Goal: Task Accomplishment & Management: Use online tool/utility

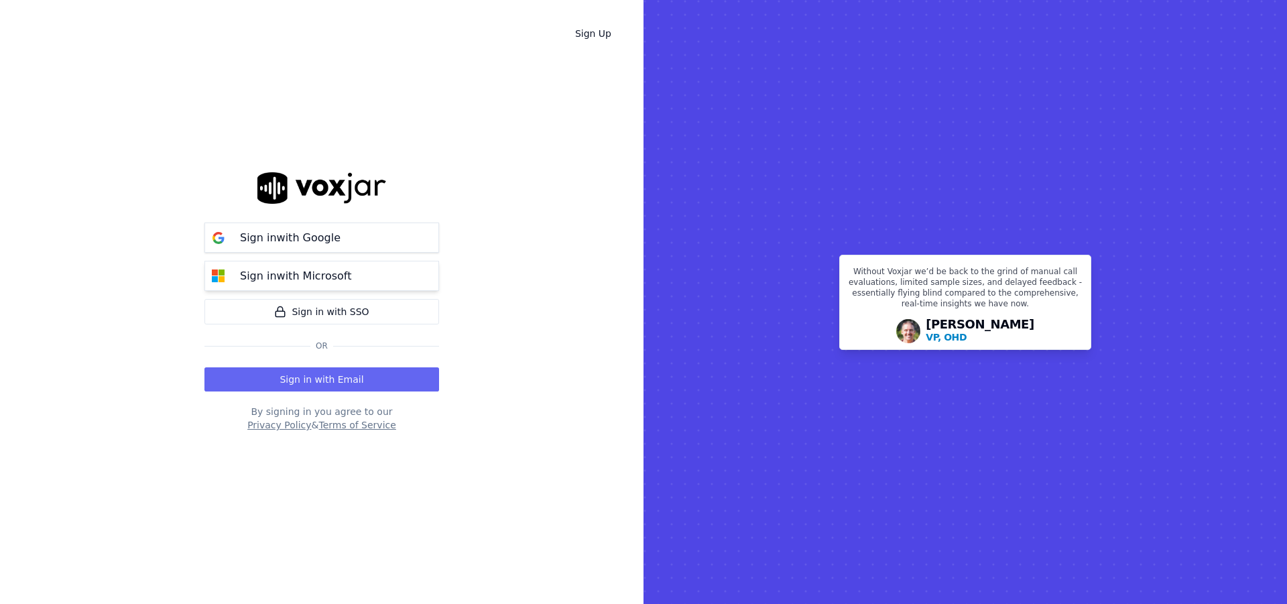
click at [373, 276] on button "Sign in with Microsoft" at bounding box center [321, 276] width 235 height 30
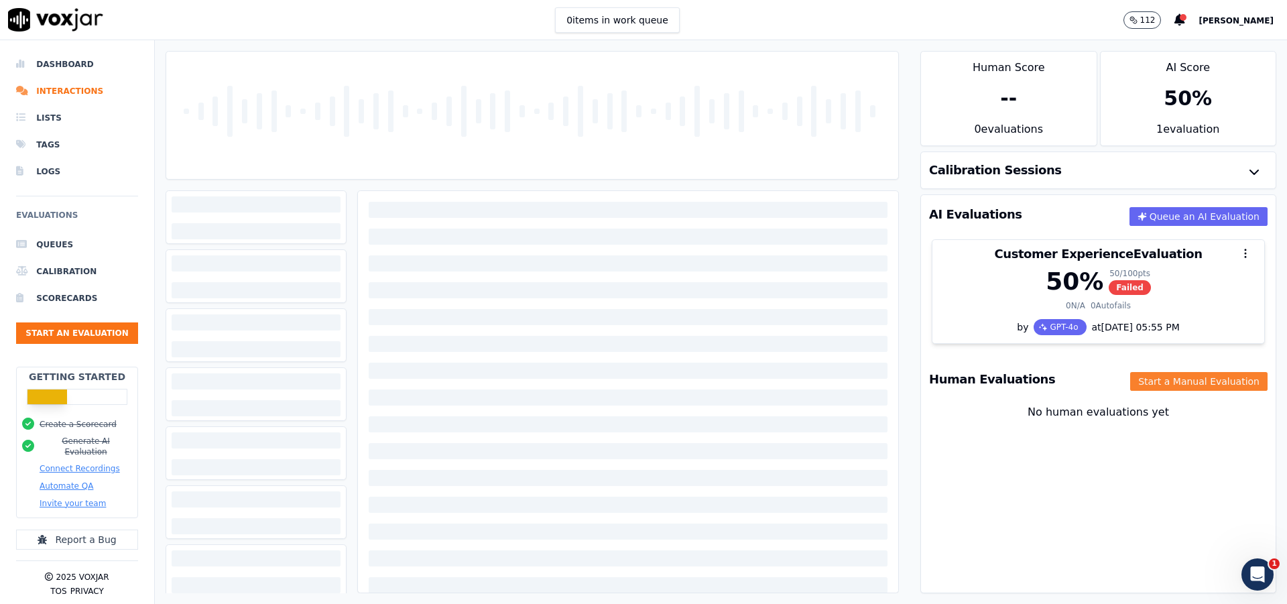
click at [1163, 384] on button "Start a Manual Evaluation" at bounding box center [1198, 381] width 137 height 19
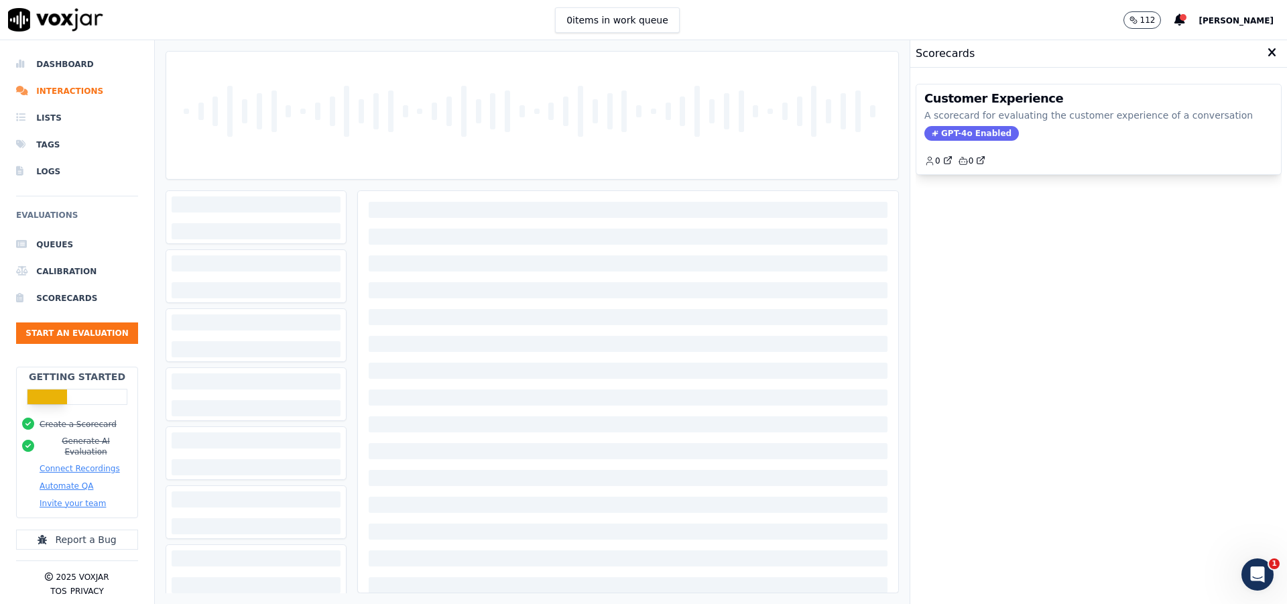
click at [1056, 237] on div "Customer Experience A scorecard for evaluating the customer experience of a con…" at bounding box center [1099, 336] width 366 height 526
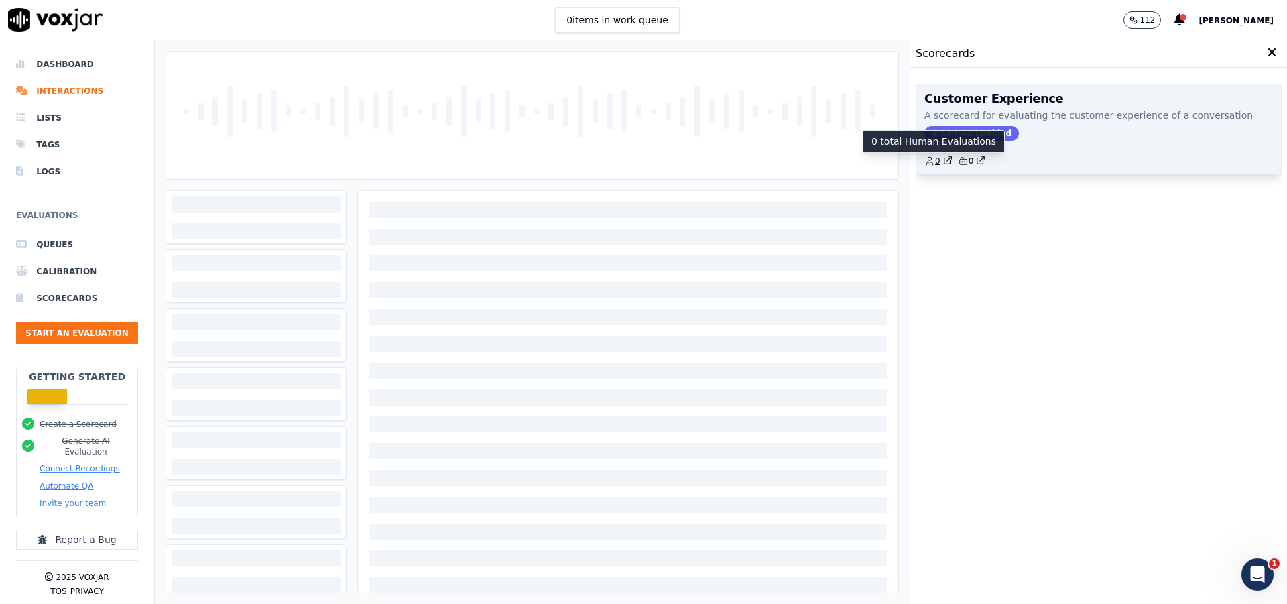
click at [944, 164] on icon "button" at bounding box center [947, 161] width 6 height 6
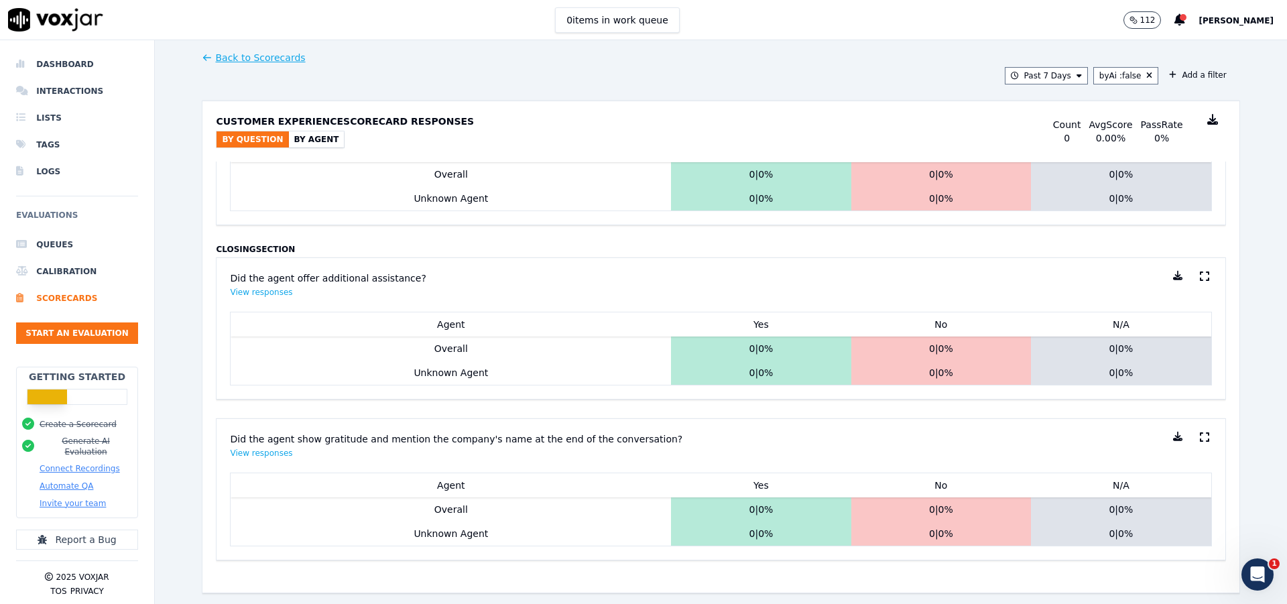
scroll to position [1384, 0]
click at [69, 481] on button "Automate QA" at bounding box center [67, 486] width 54 height 11
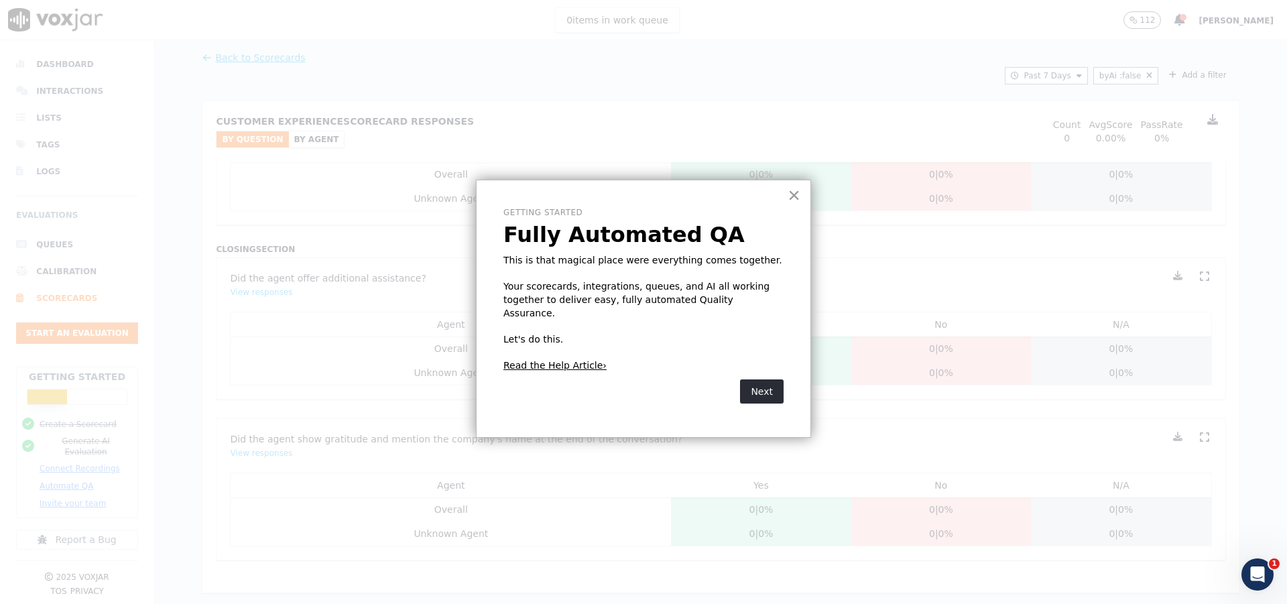
click at [794, 199] on button "×" at bounding box center [794, 194] width 13 height 21
